Goal: Check status: Check status

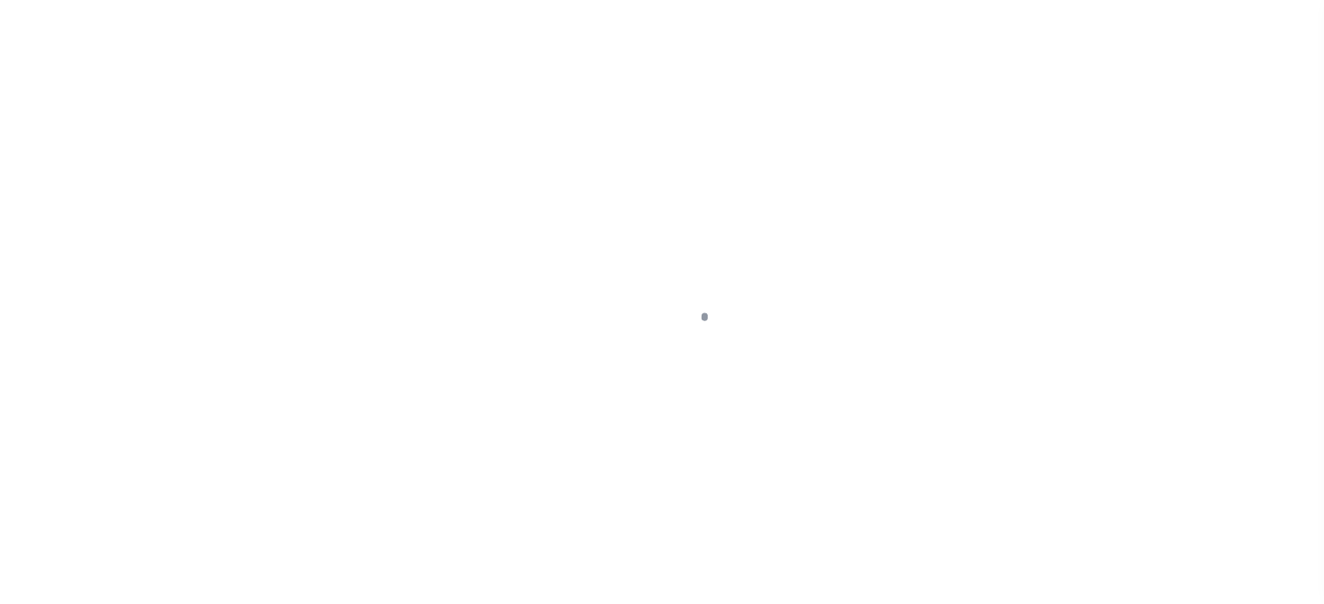
scroll to position [79, 0]
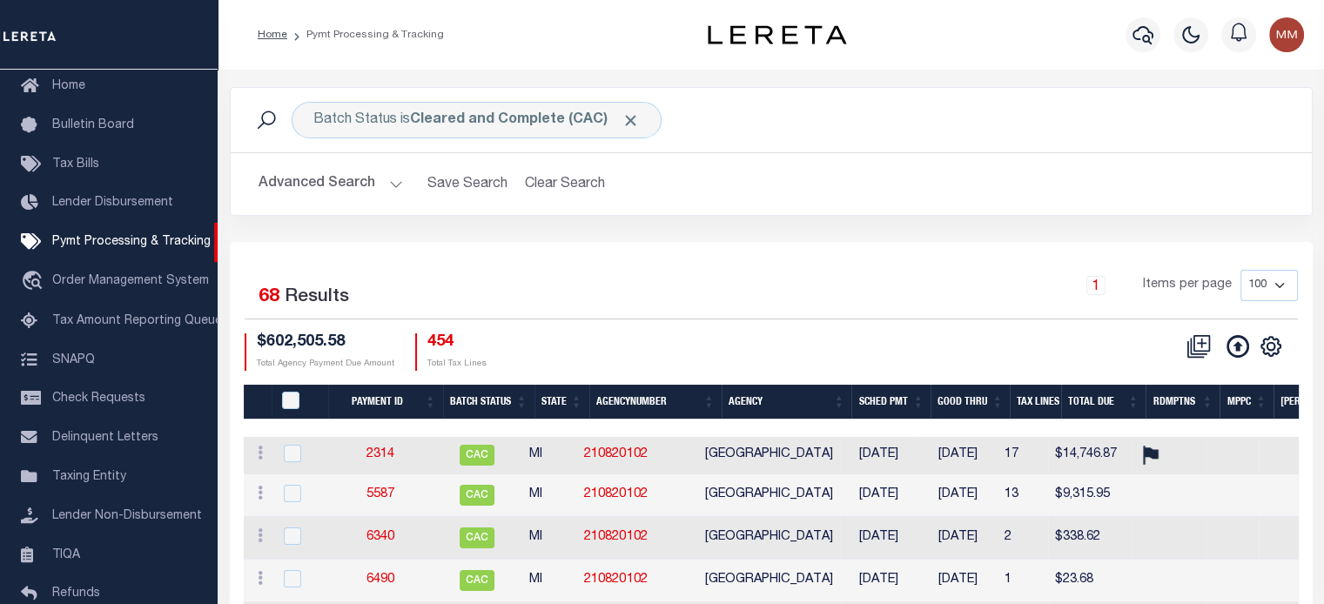
click at [348, 185] on button "Advanced Search" at bounding box center [331, 184] width 144 height 34
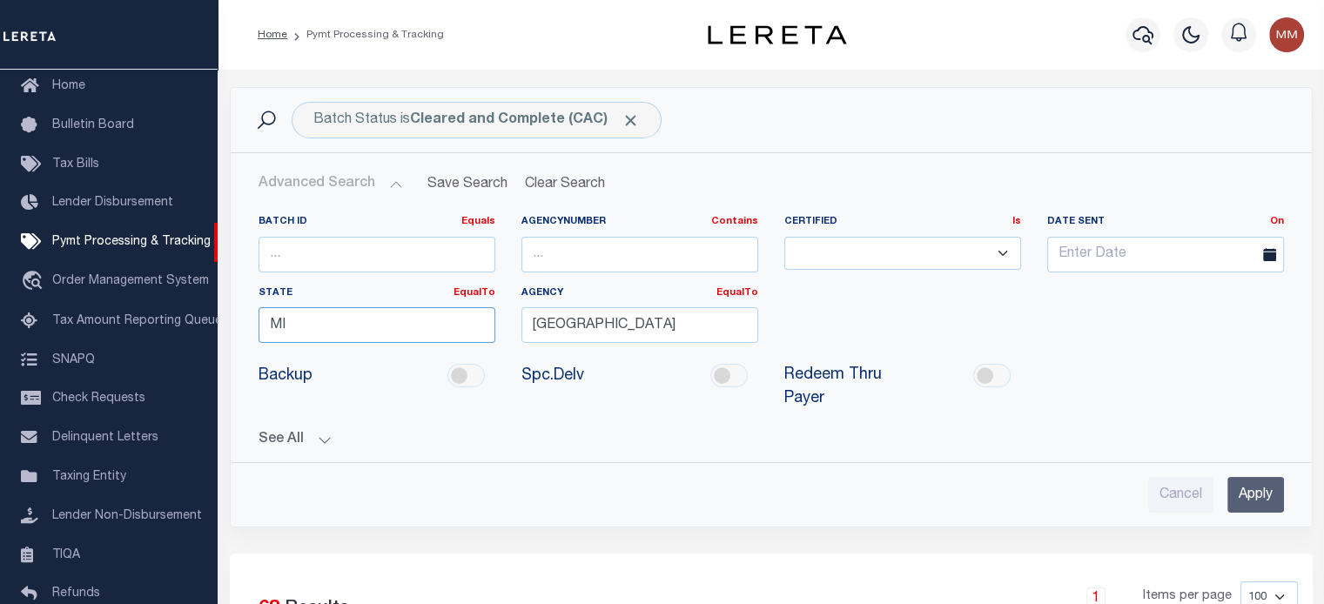
drag, startPoint x: 352, startPoint y: 321, endPoint x: -207, endPoint y: 325, distance: 558.8
drag, startPoint x: 279, startPoint y: 360, endPoint x: 352, endPoint y: 345, distance: 74.8
click at [280, 359] on div "CA" at bounding box center [376, 357] width 235 height 28
type input "CA"
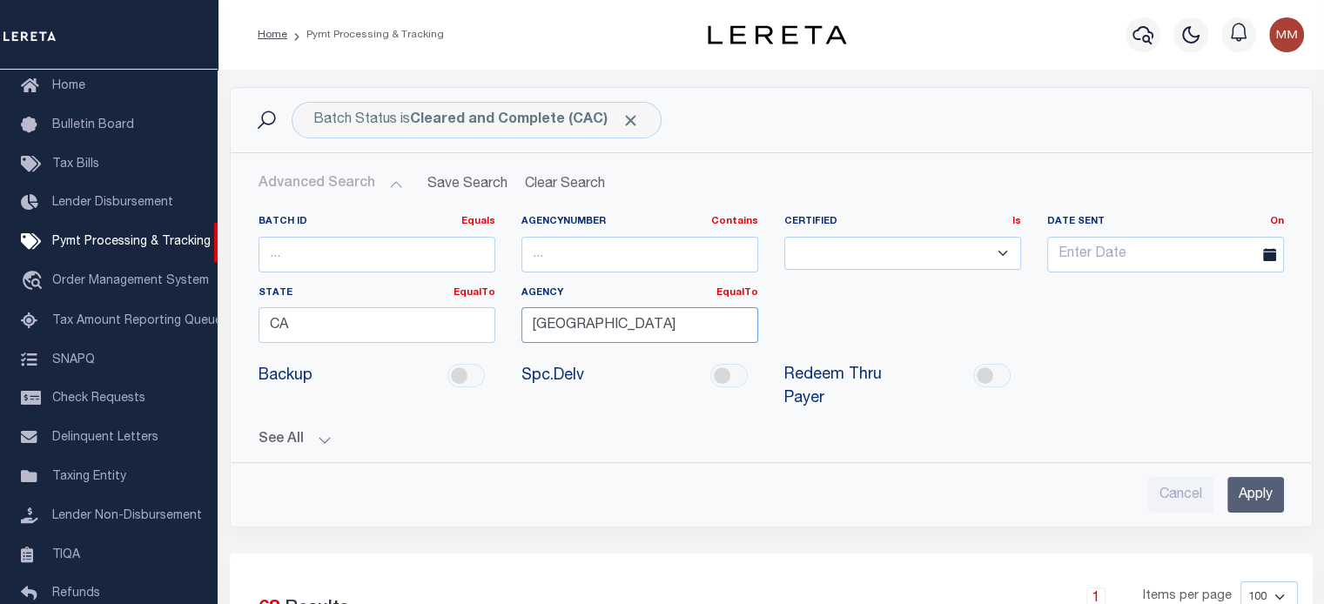
drag, startPoint x: 620, startPoint y: 325, endPoint x: -214, endPoint y: 234, distance: 838.7
type input "Y"
click at [684, 308] on input "[GEOGRAPHIC_DATA]" at bounding box center [639, 325] width 237 height 36
click at [617, 323] on input "[GEOGRAPHIC_DATA]" at bounding box center [639, 325] width 237 height 36
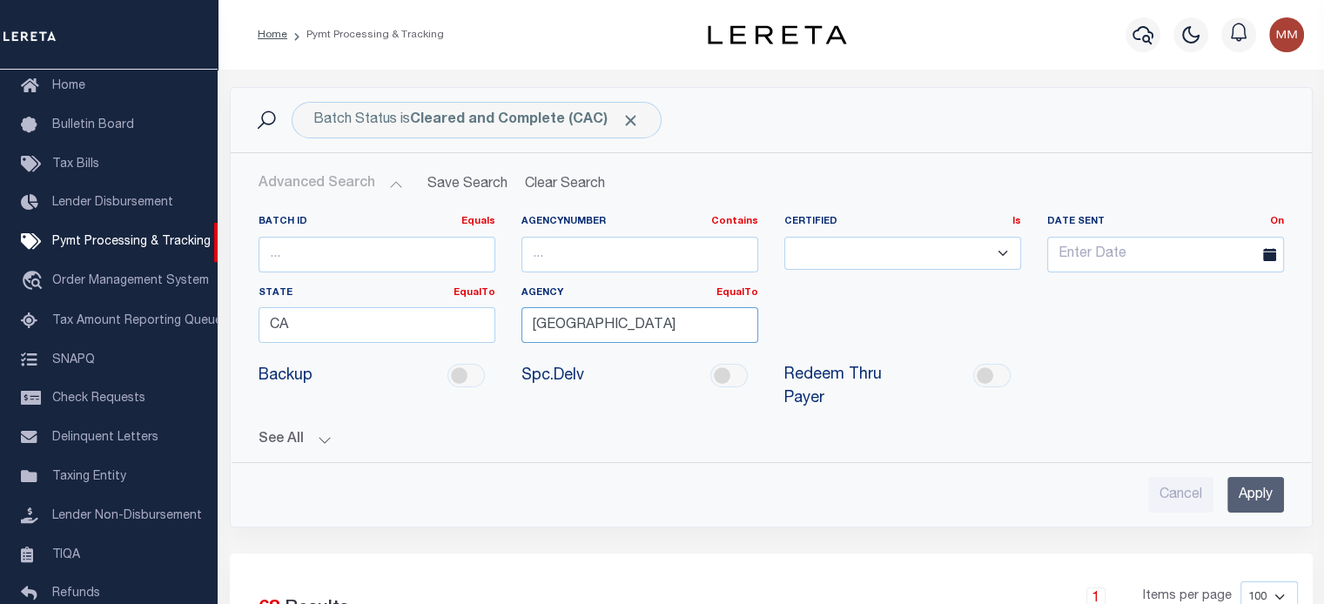
click at [617, 324] on input "[GEOGRAPHIC_DATA]" at bounding box center [639, 325] width 237 height 36
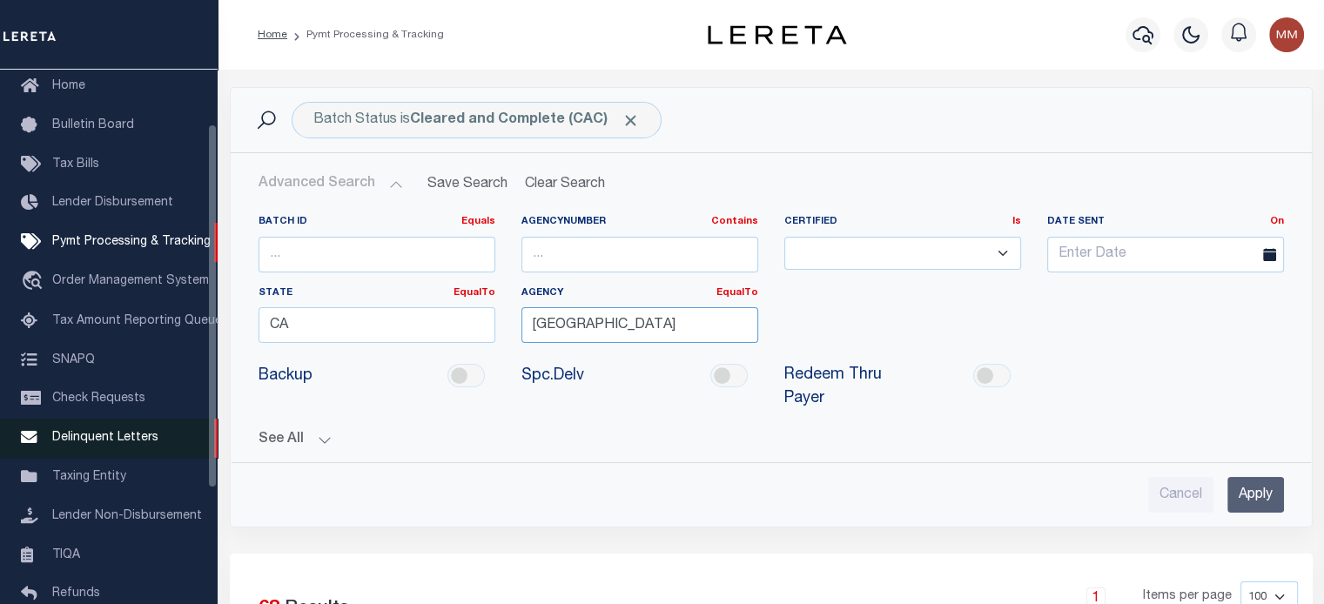
type input "[GEOGRAPHIC_DATA]"
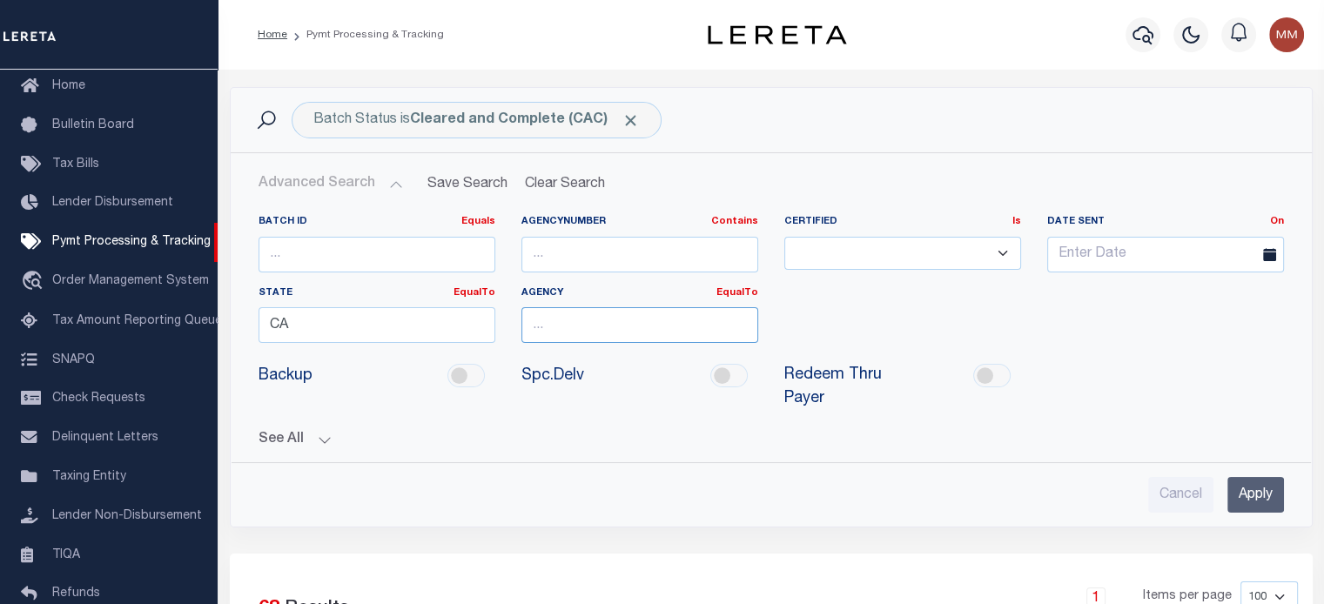
click at [573, 335] on input "text" at bounding box center [639, 325] width 237 height 36
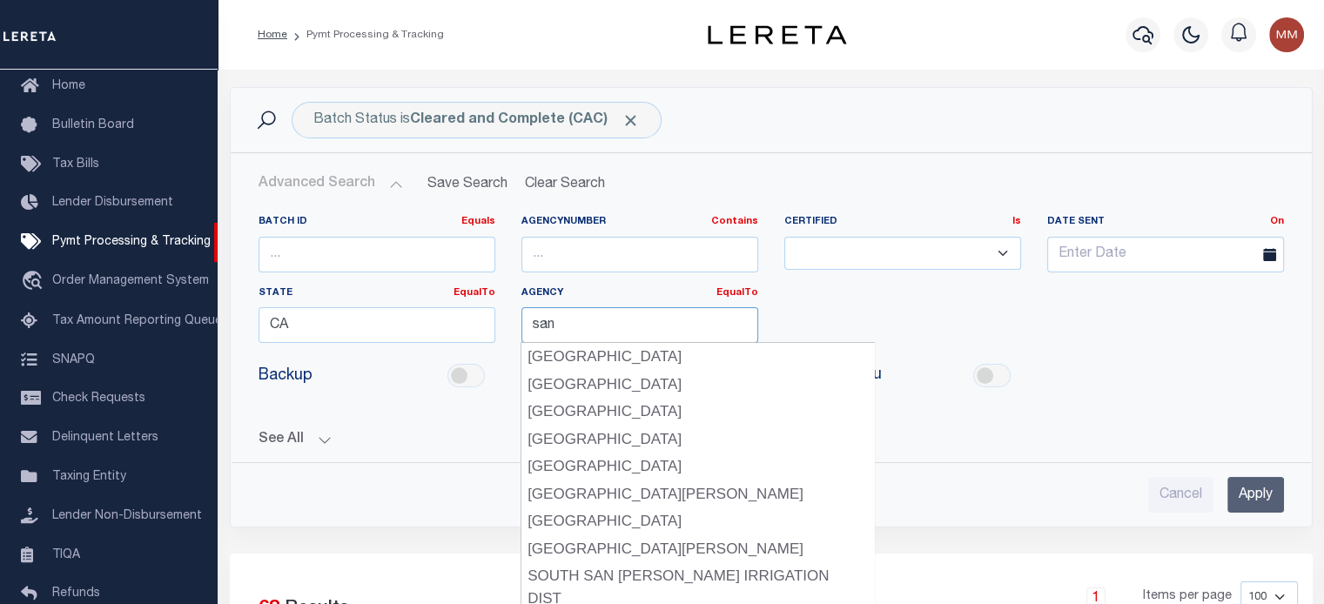
type input "[GEOGRAPHIC_DATA]"
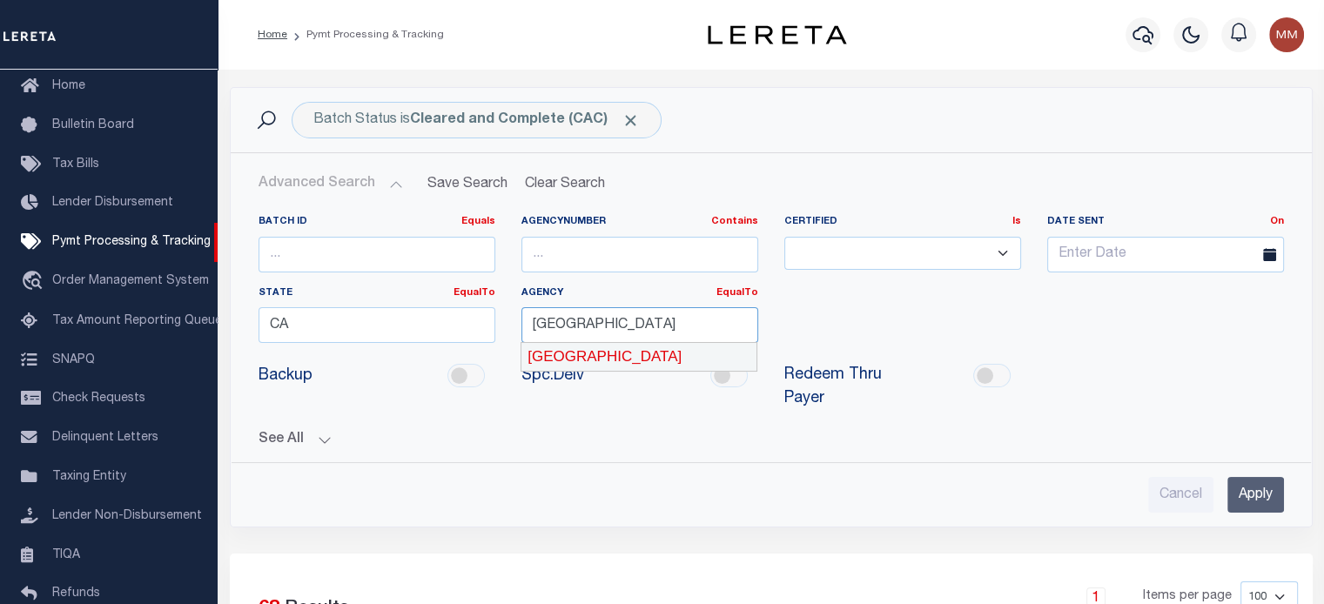
drag, startPoint x: 602, startPoint y: 354, endPoint x: 1104, endPoint y: 353, distance: 501.4
click at [603, 353] on div "[GEOGRAPHIC_DATA]" at bounding box center [638, 357] width 235 height 28
click at [1257, 488] on input "Apply" at bounding box center [1255, 495] width 57 height 36
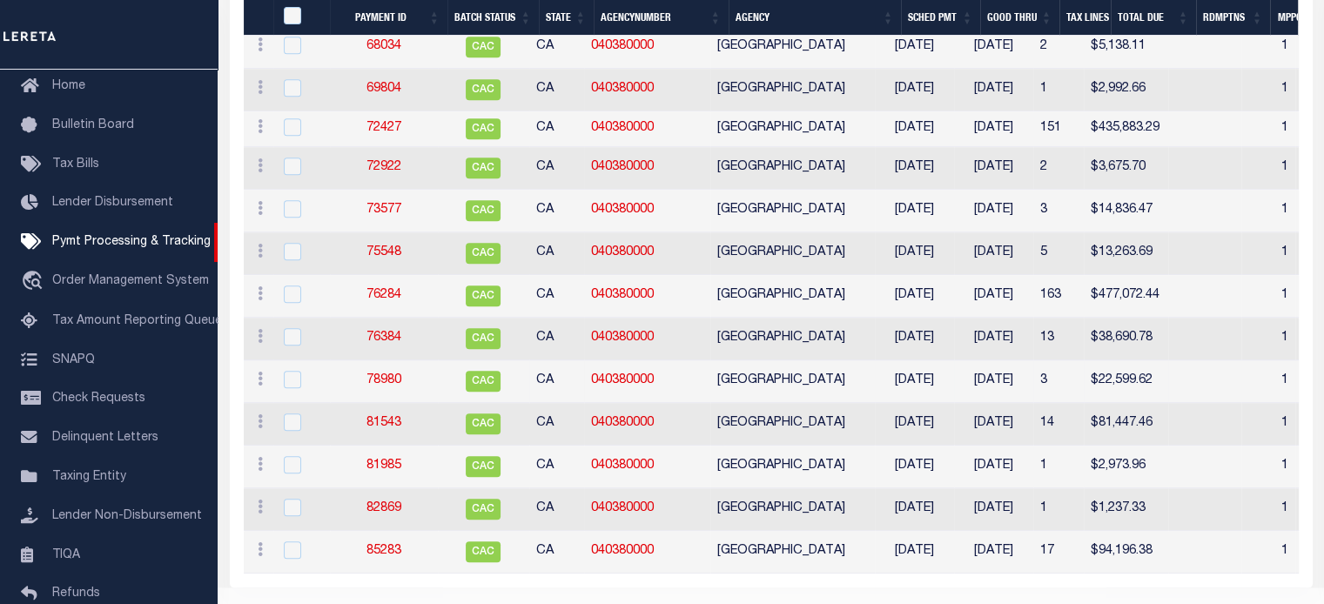
scroll to position [1812, 0]
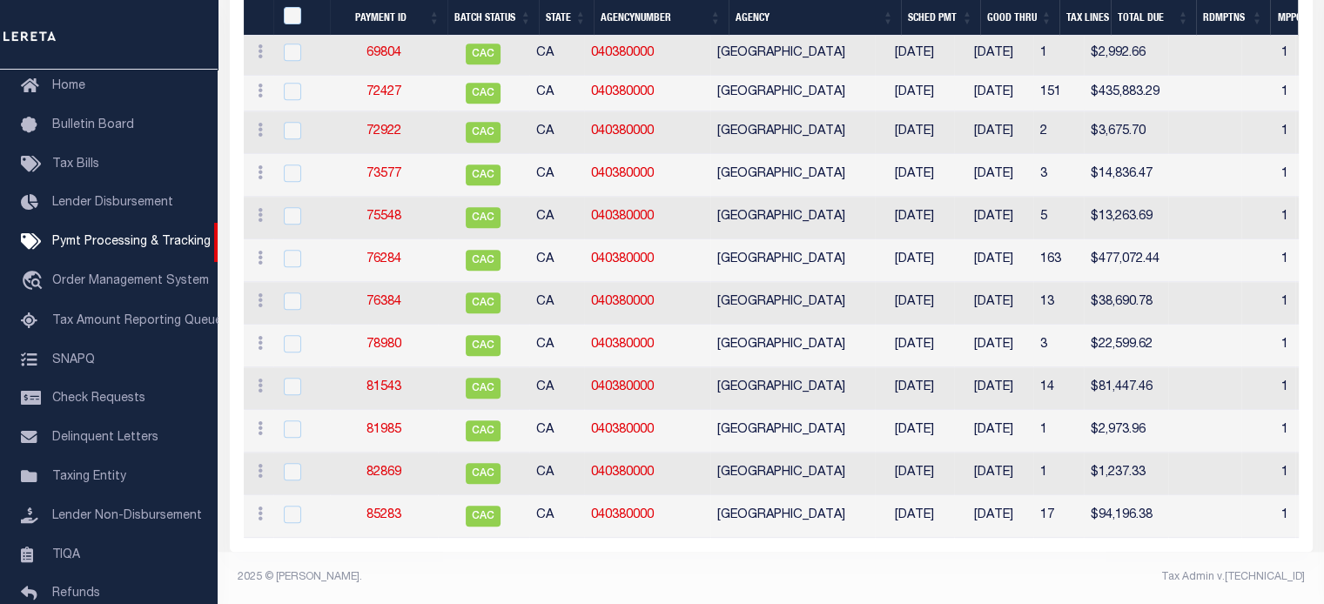
click at [1010, 15] on th "Good Thru" at bounding box center [1019, 18] width 79 height 36
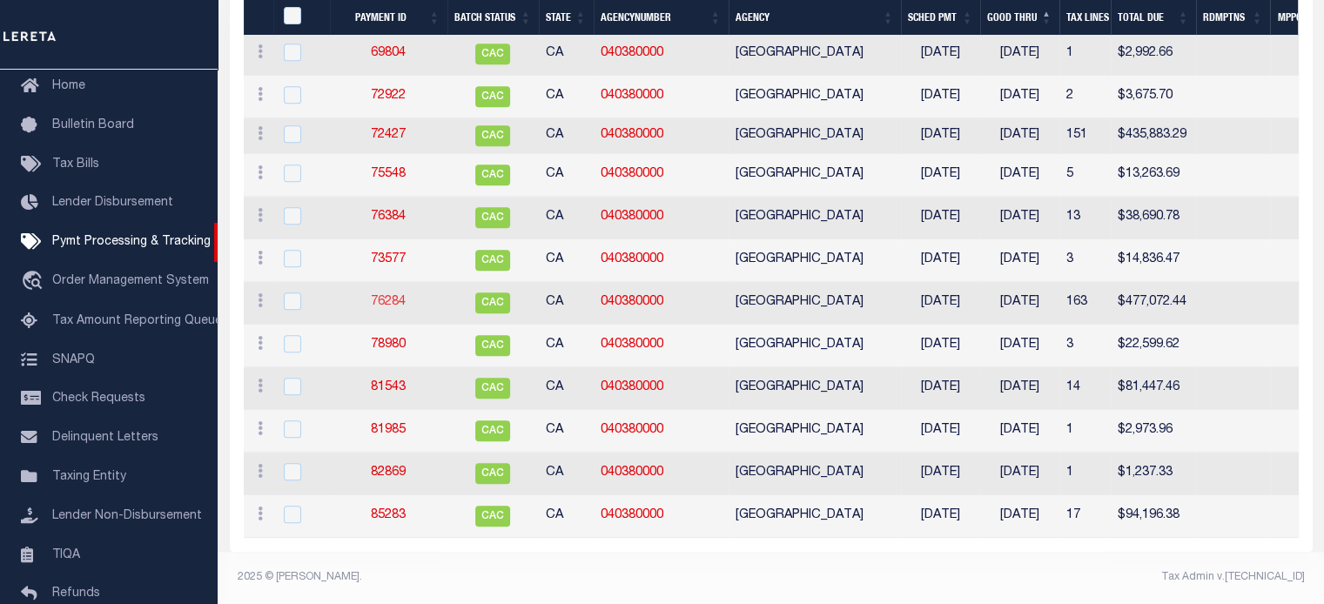
click at [393, 296] on link "76284" at bounding box center [388, 302] width 35 height 12
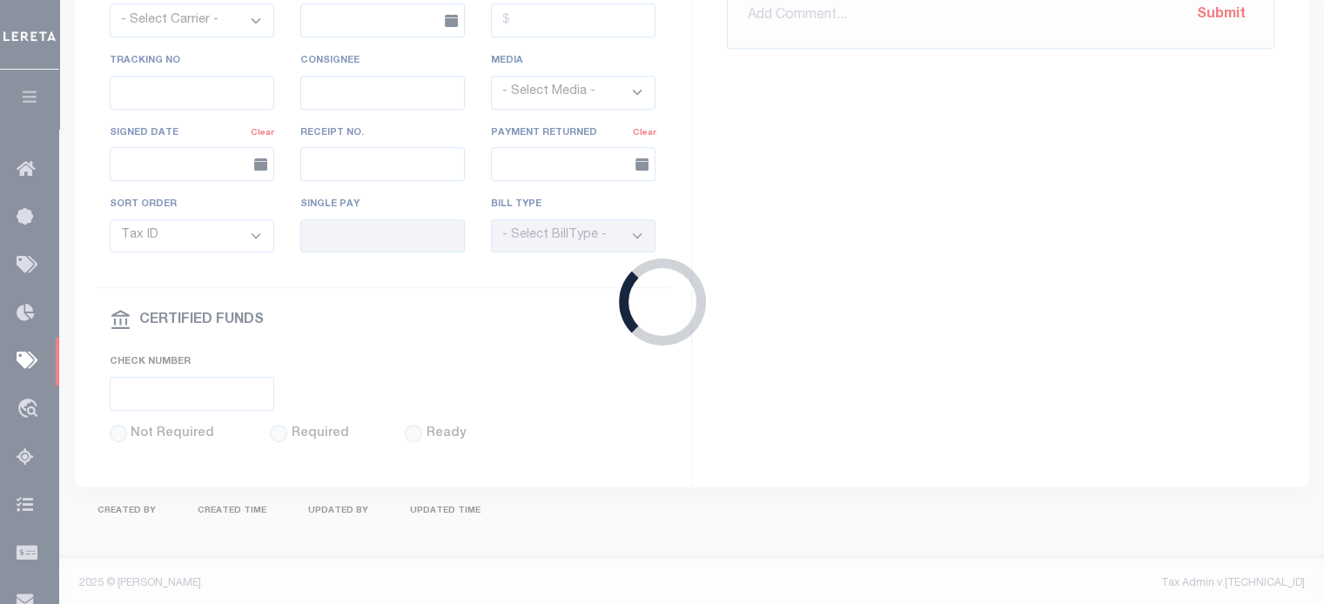
select select "CAC"
type input "[DATE]"
type input "$477,072.44"
select select "TRA"
type input "20240405L2B77Q1C002402"
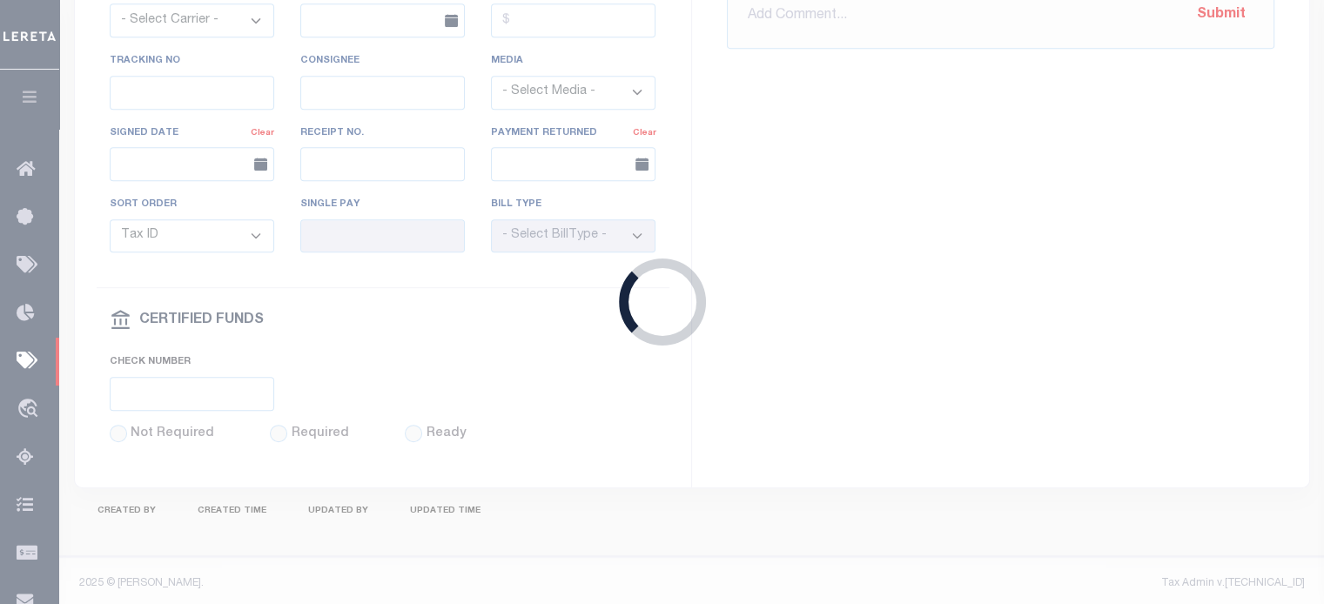
select select "[PERSON_NAME]"
type input "[DATE]"
checkbox input "true"
type input "[DATE]"
type input "File sent"
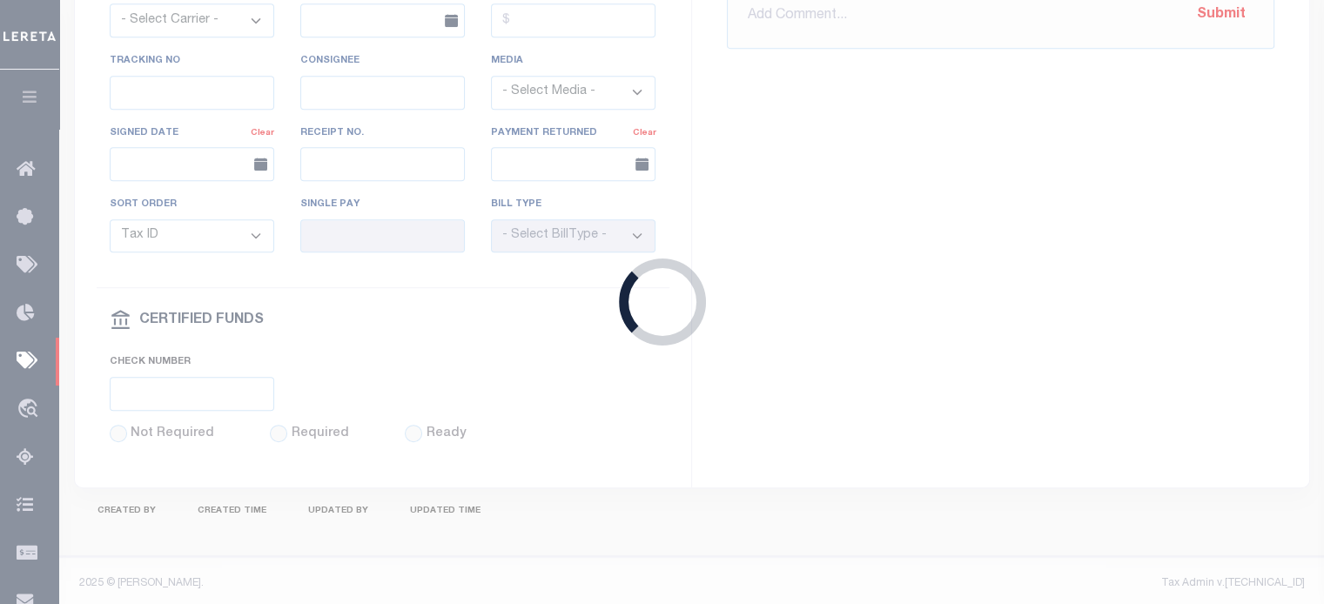
type input "1"
radio input "true"
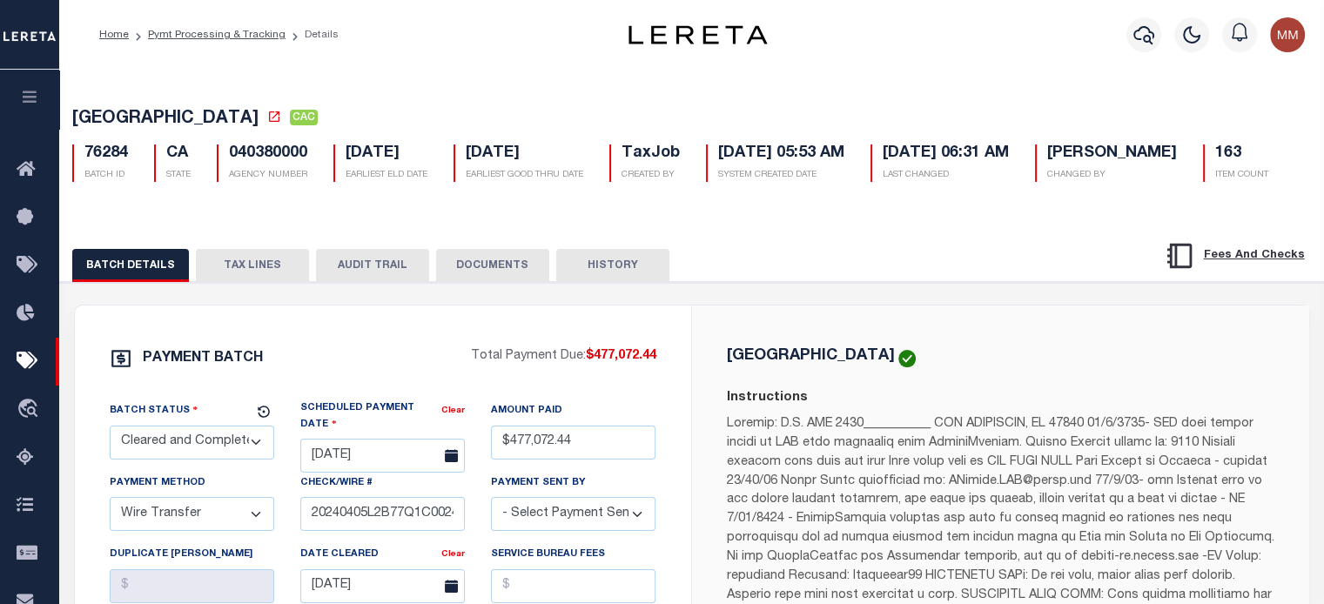
click at [251, 265] on button "TAX LINES" at bounding box center [252, 265] width 113 height 33
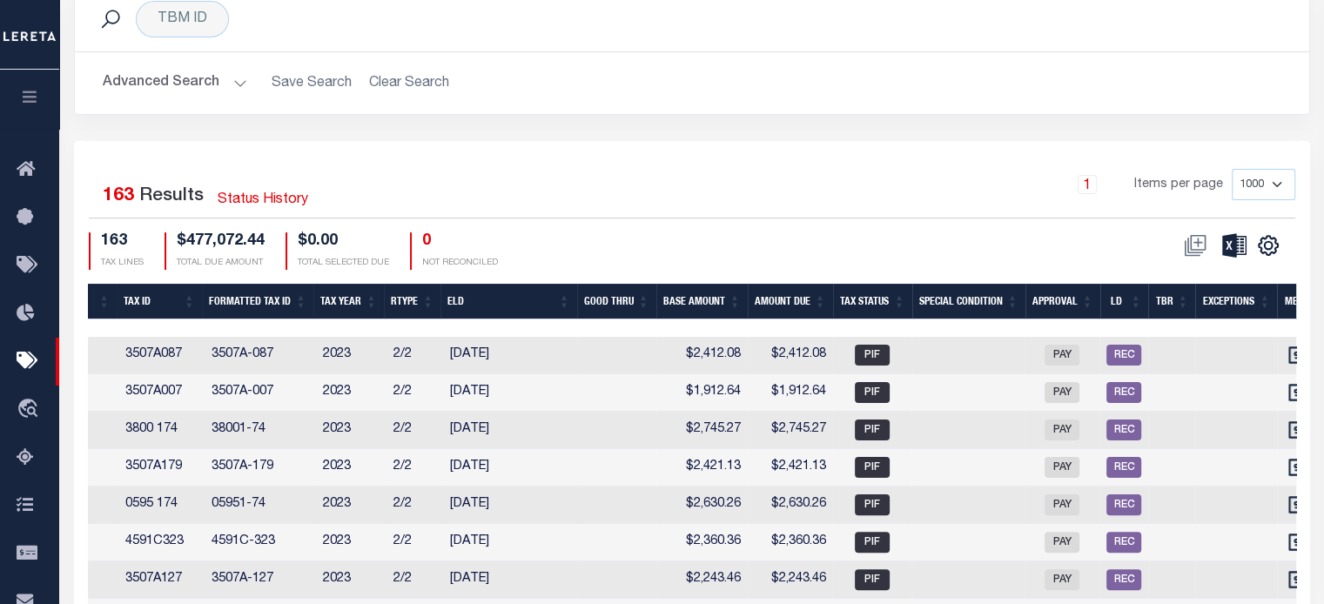
scroll to position [0, 1105]
click at [689, 305] on th "Base Amount" at bounding box center [701, 302] width 91 height 36
click at [703, 297] on th "Base Amount" at bounding box center [701, 302] width 91 height 36
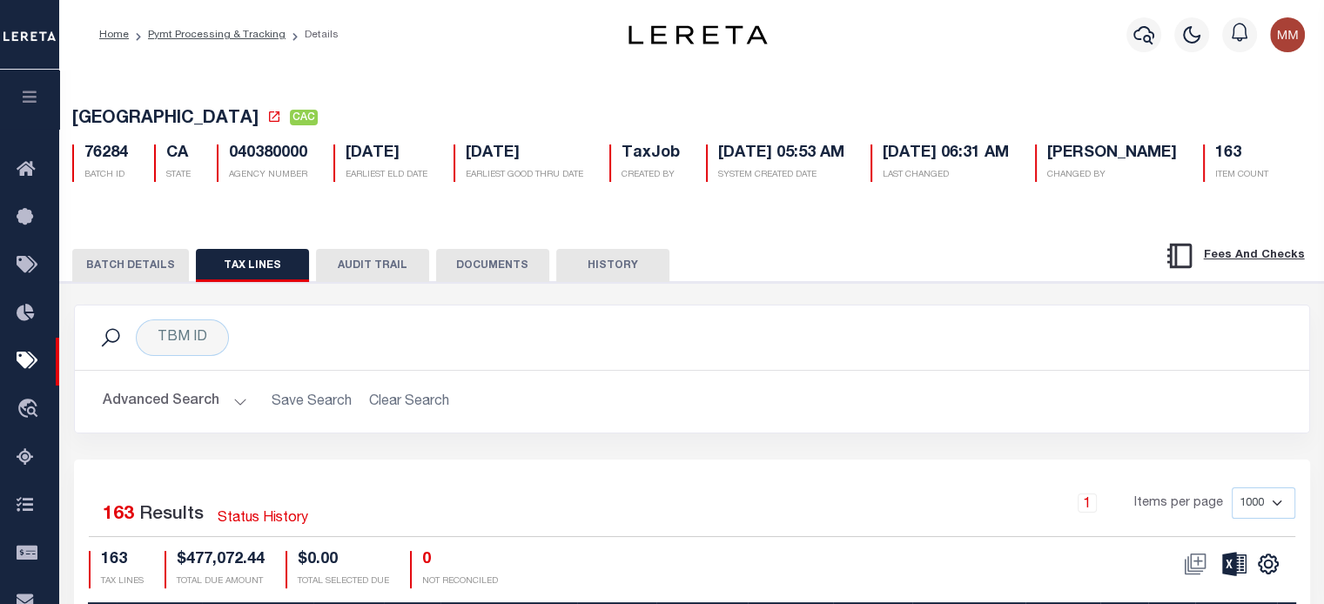
scroll to position [0, 0]
